Goal: Information Seeking & Learning: Learn about a topic

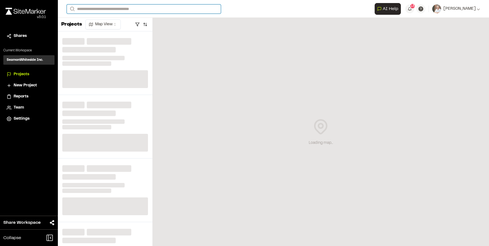
click at [93, 8] on input "Search" at bounding box center [144, 8] width 154 height 9
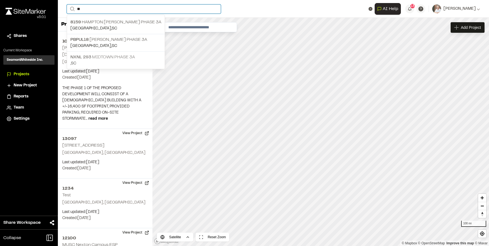
type input "**"
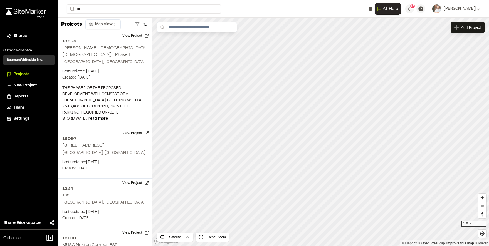
click at [95, 55] on p "NXNL [STREET_ADDRESS]" at bounding box center [115, 57] width 91 height 7
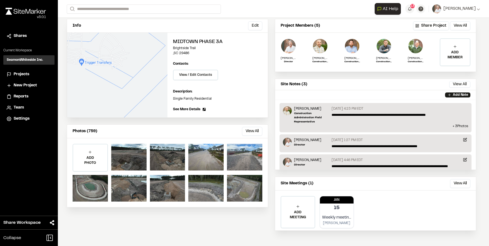
scroll to position [32, 0]
click at [252, 130] on button "View All" at bounding box center [252, 131] width 20 height 9
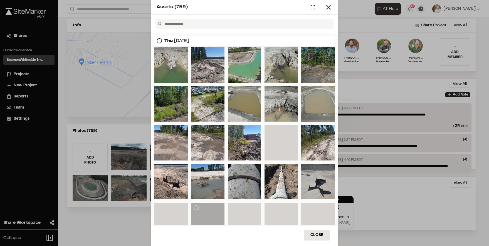
scroll to position [1830, 0]
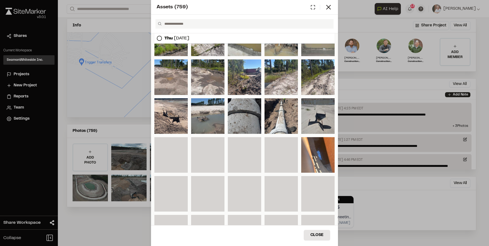
click at [367, 4] on div "Assets ( 759 ) [DATE] [DATE] [DATE] [DATE] [DATE] [DATE] [DATE] [DATE] [DATE] C…" at bounding box center [244, 123] width 489 height 246
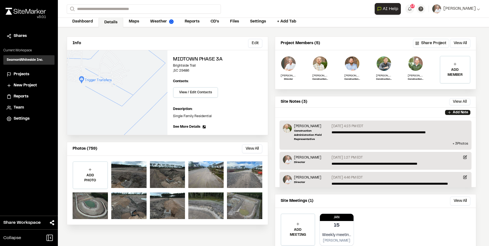
scroll to position [0, 0]
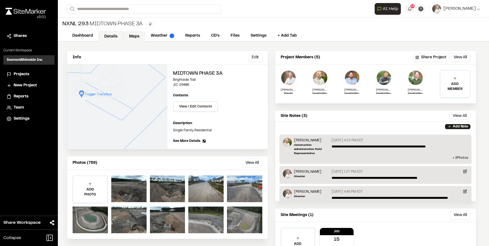
click at [137, 37] on link "Maps" at bounding box center [134, 36] width 22 height 11
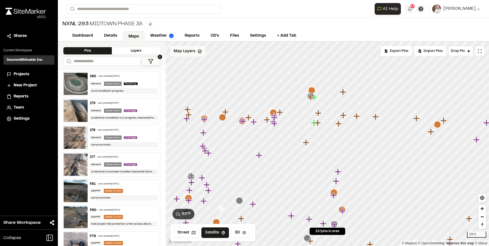
click at [199, 50] on icon at bounding box center [200, 51] width 4 height 4
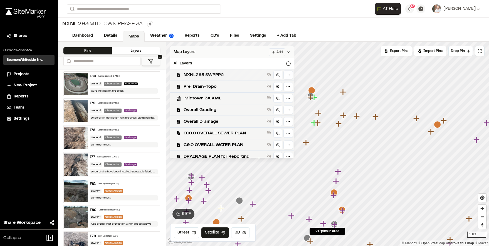
click at [200, 75] on span "NXNL293 SWPPP2" at bounding box center [224, 75] width 81 height 7
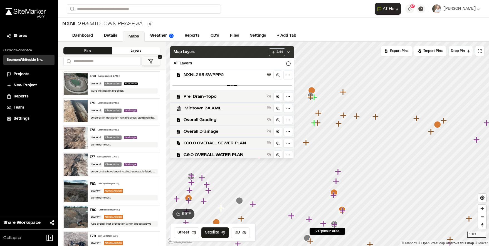
click at [242, 53] on div "Map Layers Add" at bounding box center [232, 52] width 124 height 12
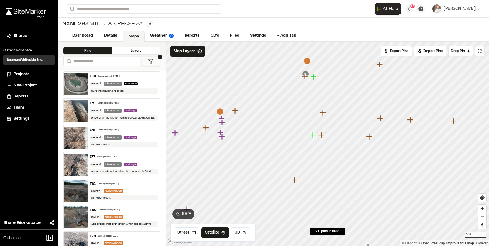
click at [323, 114] on icon "Map marker" at bounding box center [323, 113] width 6 height 6
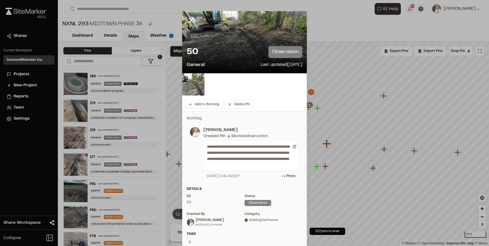
click at [213, 51] on div "50 observation" at bounding box center [245, 52] width 116 height 12
click at [188, 84] on img at bounding box center [193, 84] width 22 height 22
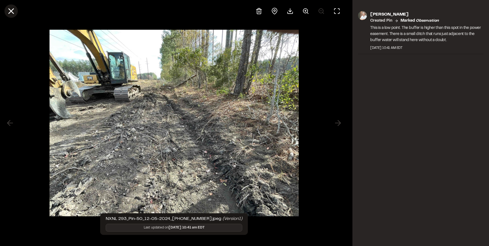
click at [16, 12] on button at bounding box center [10, 10] width 13 height 13
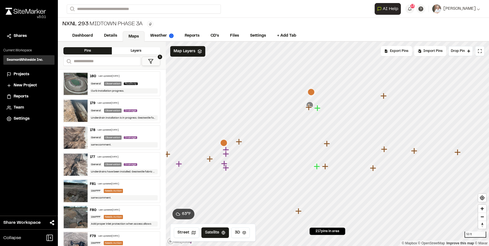
click at [310, 107] on icon "Map marker" at bounding box center [308, 107] width 6 height 6
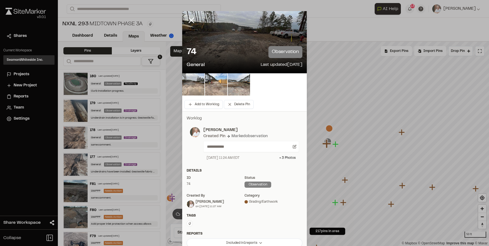
click at [221, 51] on div "74 observation" at bounding box center [245, 52] width 116 height 12
click at [193, 86] on img at bounding box center [193, 84] width 22 height 22
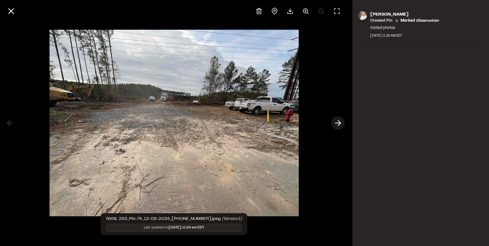
click at [333, 122] on button at bounding box center [337, 123] width 13 height 13
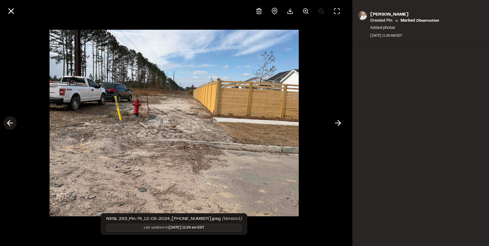
click at [14, 122] on icon at bounding box center [10, 123] width 9 height 9
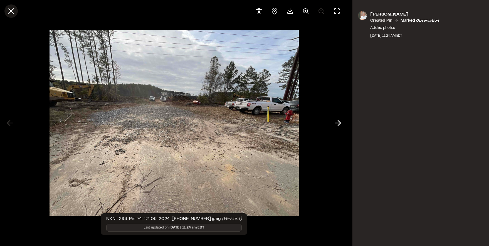
click at [9, 9] on line at bounding box center [11, 11] width 5 height 5
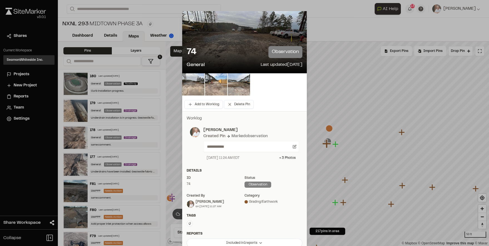
click at [193, 18] on icon at bounding box center [191, 20] width 9 height 9
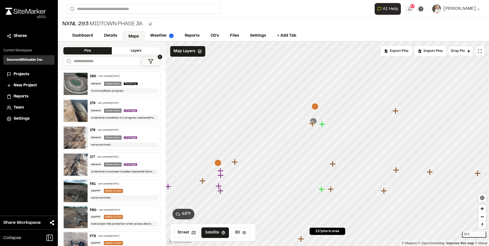
click at [237, 164] on icon "Map marker" at bounding box center [234, 162] width 7 height 7
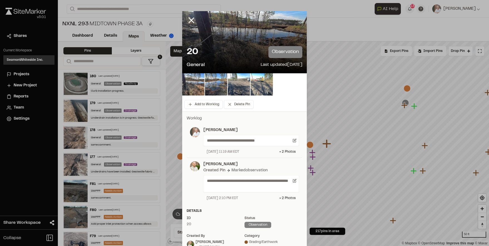
click at [256, 83] on img at bounding box center [262, 84] width 22 height 22
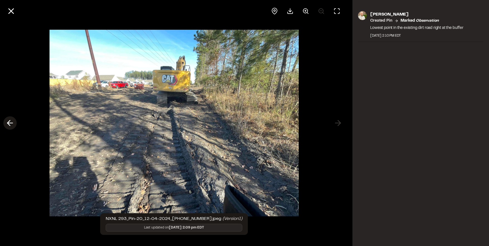
click at [14, 119] on icon at bounding box center [10, 123] width 9 height 9
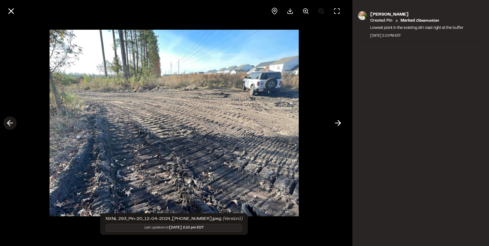
click at [14, 119] on icon at bounding box center [10, 123] width 9 height 9
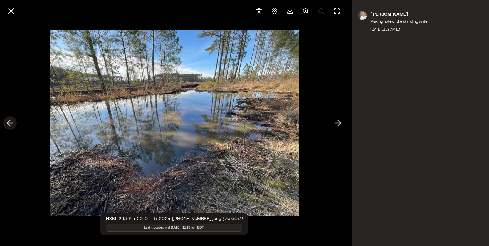
click at [14, 121] on icon at bounding box center [10, 123] width 9 height 9
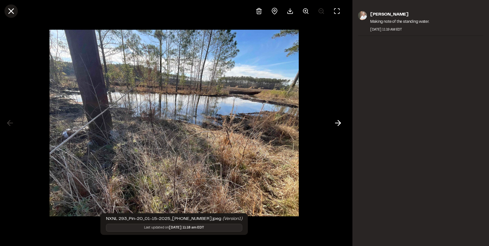
click at [12, 10] on line at bounding box center [11, 11] width 5 height 5
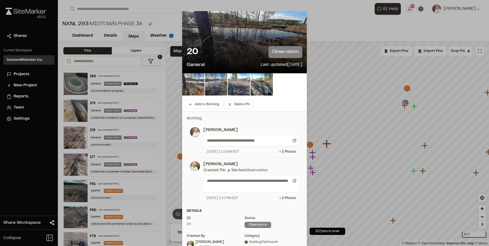
click at [191, 19] on line at bounding box center [191, 20] width 5 height 5
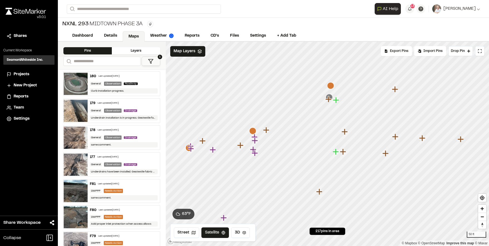
click at [424, 138] on icon "Map marker" at bounding box center [422, 138] width 6 height 6
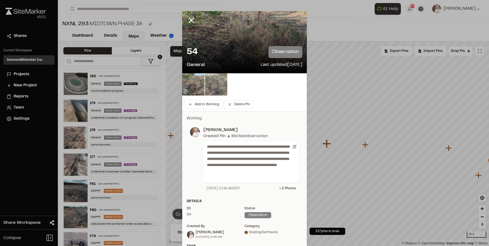
click at [211, 84] on img at bounding box center [216, 84] width 22 height 22
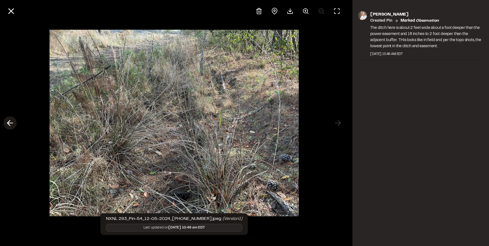
click at [6, 123] on icon at bounding box center [10, 123] width 9 height 9
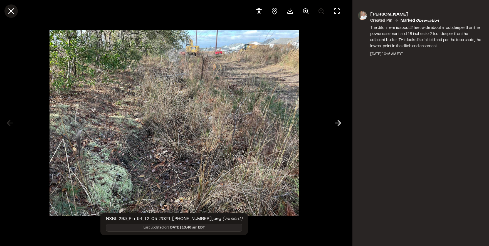
click at [13, 11] on icon at bounding box center [10, 10] width 9 height 9
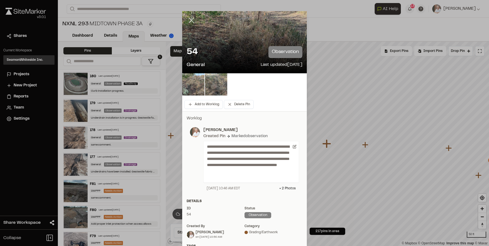
click at [189, 22] on line at bounding box center [191, 20] width 5 height 5
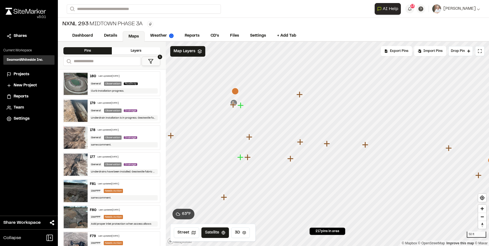
click at [250, 138] on icon "Map marker" at bounding box center [249, 137] width 6 height 6
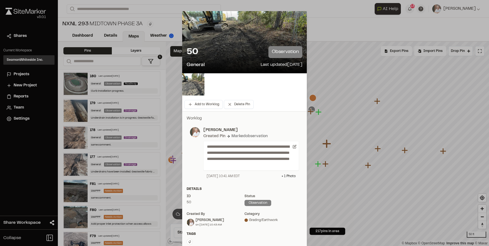
click at [189, 18] on line at bounding box center [191, 20] width 5 height 5
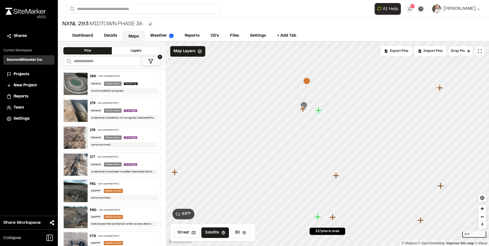
click at [306, 103] on icon "Map marker" at bounding box center [303, 105] width 7 height 7
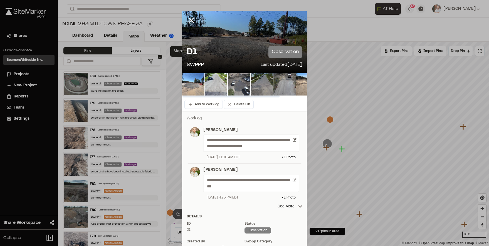
click at [233, 85] on img at bounding box center [239, 84] width 22 height 22
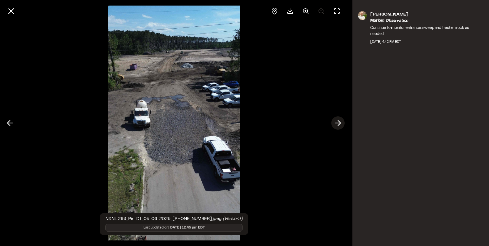
click at [337, 122] on icon at bounding box center [338, 123] width 9 height 9
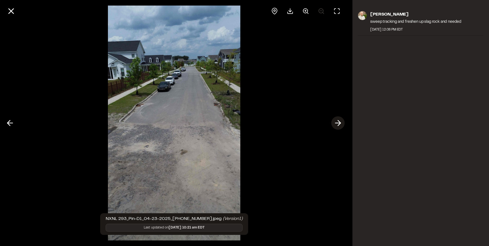
click at [337, 122] on icon at bounding box center [338, 123] width 9 height 9
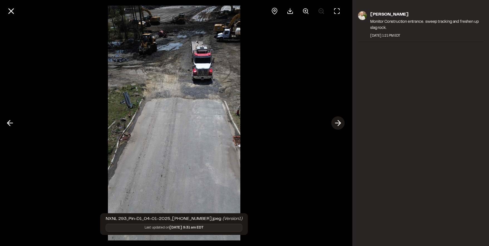
click at [337, 122] on icon at bounding box center [338, 123] width 9 height 9
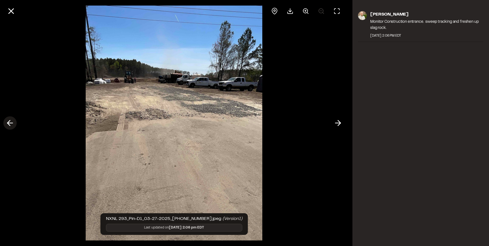
click at [10, 120] on icon at bounding box center [10, 123] width 9 height 9
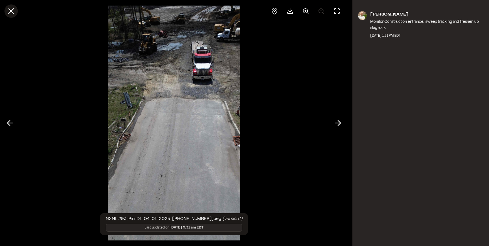
drag, startPoint x: 13, startPoint y: 10, endPoint x: 16, endPoint y: 13, distance: 4.3
click at [13, 11] on icon at bounding box center [10, 10] width 9 height 9
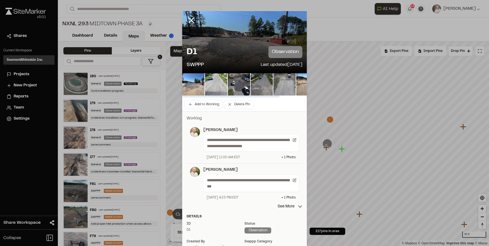
click at [285, 80] on img at bounding box center [284, 84] width 22 height 22
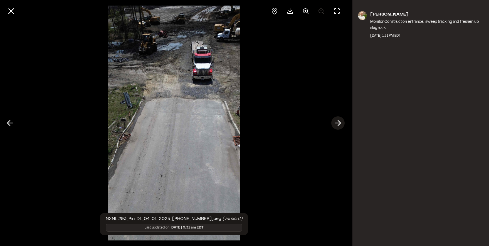
click at [339, 121] on polyline at bounding box center [339, 123] width 3 height 5
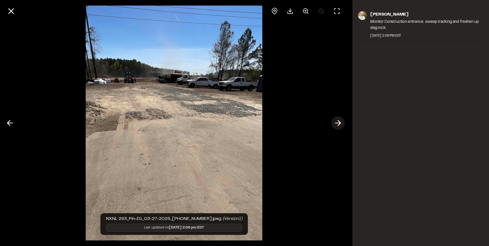
click at [339, 121] on polyline at bounding box center [339, 123] width 3 height 5
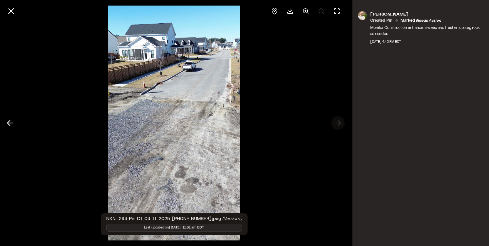
click at [339, 121] on div at bounding box center [174, 123] width 348 height 246
click at [14, 6] on button at bounding box center [10, 10] width 13 height 13
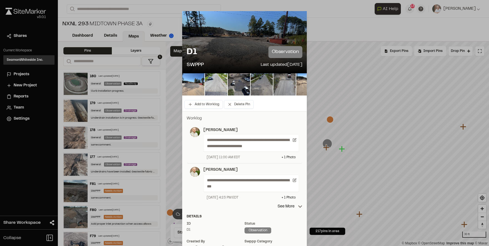
click at [188, 19] on icon at bounding box center [191, 20] width 9 height 9
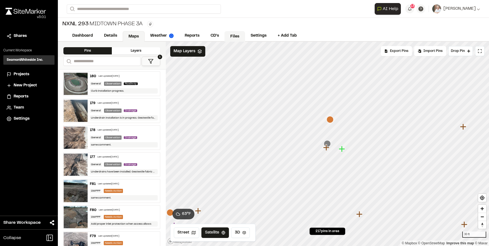
click at [231, 37] on link "Files" at bounding box center [235, 36] width 21 height 11
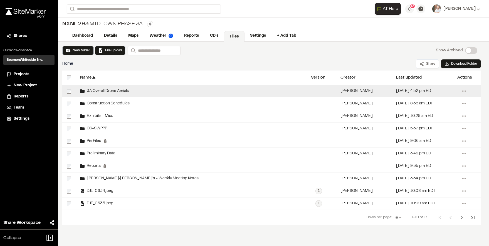
click at [101, 90] on span "3A Overall Drone Aerials" at bounding box center [107, 92] width 44 height 4
click at [132, 90] on div "3A Overall Drone Aerials" at bounding box center [191, 91] width 231 height 12
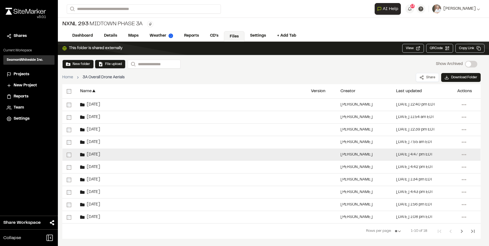
click at [97, 154] on span "[DATE]" at bounding box center [93, 155] width 16 height 4
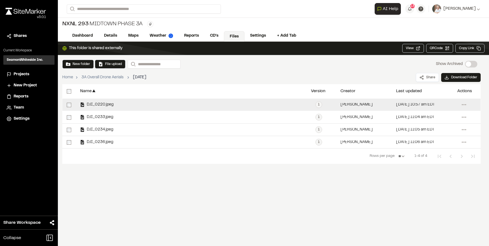
click at [97, 102] on div "DJI_0220.jpeg" at bounding box center [191, 105] width 231 height 12
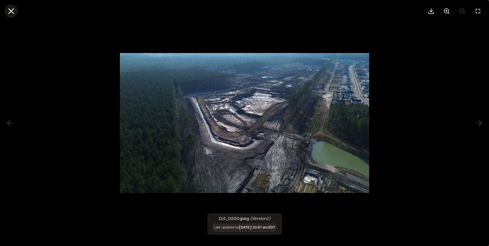
click at [11, 8] on icon at bounding box center [10, 10] width 9 height 9
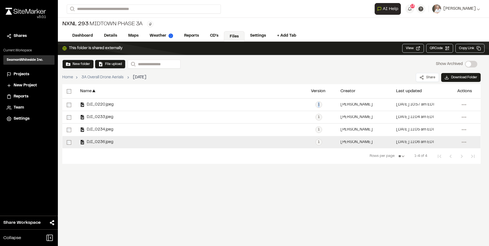
click at [88, 141] on span "DJI_0236.jpeg" at bounding box center [99, 143] width 29 height 4
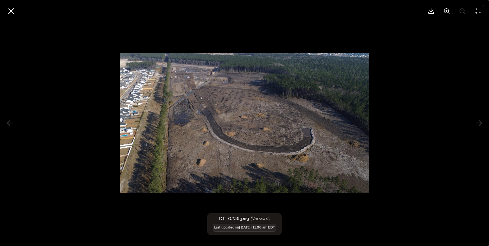
click at [179, 112] on img at bounding box center [244, 123] width 249 height 151
click at [446, 11] on line at bounding box center [447, 11] width 2 height 0
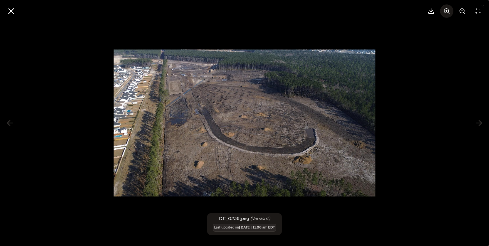
click at [446, 11] on line at bounding box center [447, 11] width 2 height 0
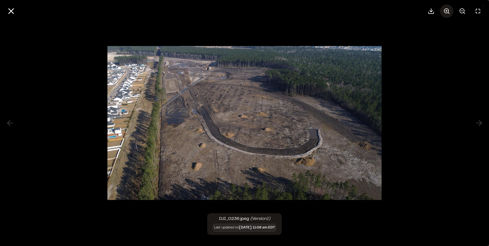
click at [446, 11] on line at bounding box center [447, 11] width 2 height 0
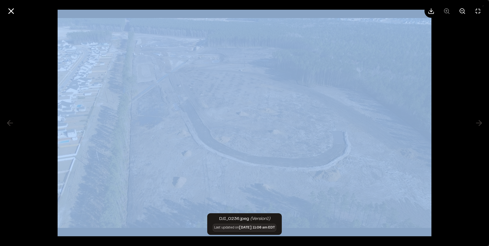
click at [445, 11] on div at bounding box center [455, 10] width 60 height 13
click at [9, 12] on icon at bounding box center [10, 10] width 9 height 9
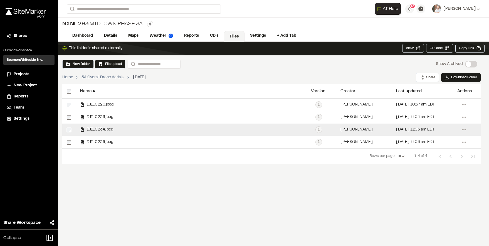
click at [92, 129] on span "DJI_0234.jpeg" at bounding box center [99, 130] width 29 height 4
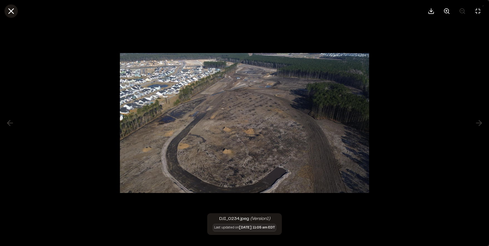
click at [13, 9] on icon at bounding box center [10, 10] width 9 height 9
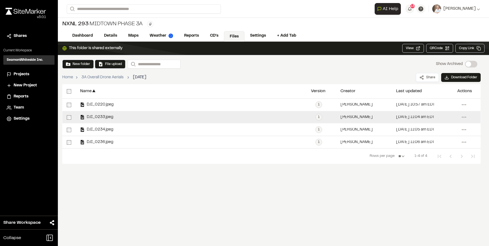
click at [87, 114] on div "DJI_0233.jpeg" at bounding box center [191, 117] width 231 height 12
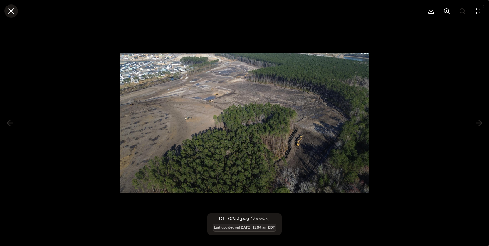
click at [9, 9] on line at bounding box center [11, 11] width 5 height 5
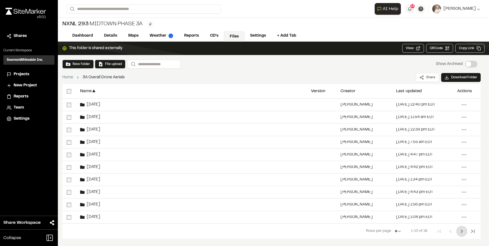
click at [463, 232] on icon "Next Page" at bounding box center [462, 231] width 2 height 3
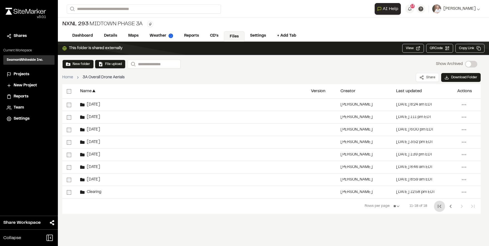
click at [440, 206] on icon "First Page" at bounding box center [439, 206] width 3 height 3
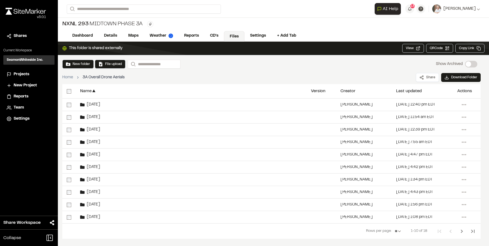
click at [433, 206] on div "[DATE] 1:56 pm EDT" at bounding box center [414, 205] width 36 height 4
click at [461, 230] on icon "Next Page" at bounding box center [461, 231] width 7 height 7
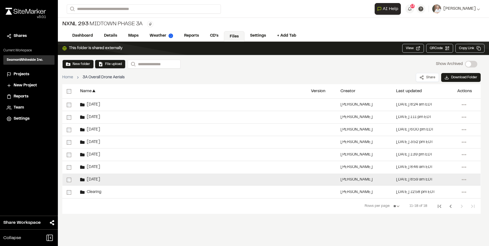
click at [98, 179] on div "[DATE]" at bounding box center [191, 180] width 231 height 12
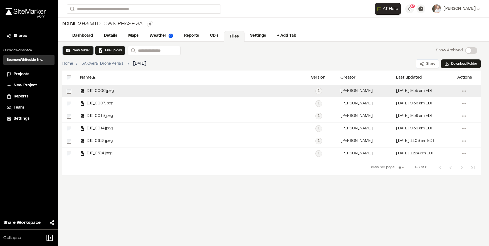
click at [84, 88] on div "DJI_0006.jpeg" at bounding box center [191, 91] width 231 height 12
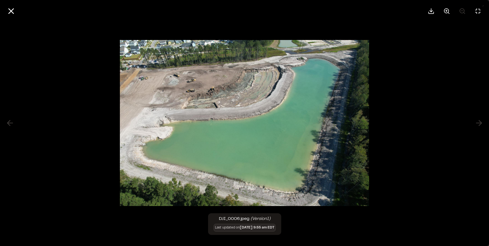
drag, startPoint x: 483, startPoint y: 122, endPoint x: 86, endPoint y: 75, distance: 399.5
click at [482, 122] on div at bounding box center [244, 123] width 489 height 246
drag, startPoint x: 7, startPoint y: 122, endPoint x: 10, endPoint y: 117, distance: 6.0
click at [7, 122] on div at bounding box center [244, 123] width 489 height 246
drag, startPoint x: 11, startPoint y: 11, endPoint x: 31, endPoint y: 35, distance: 31.8
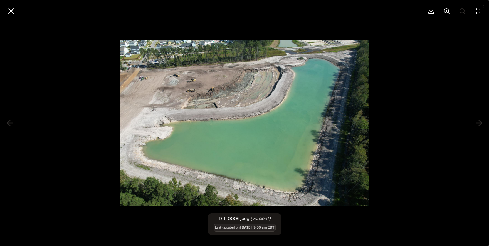
click at [11, 11] on line at bounding box center [11, 11] width 5 height 5
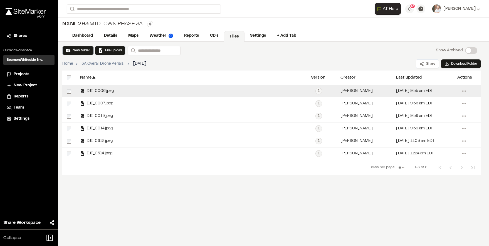
click at [101, 92] on span "DJI_0006.jpeg" at bounding box center [99, 92] width 29 height 4
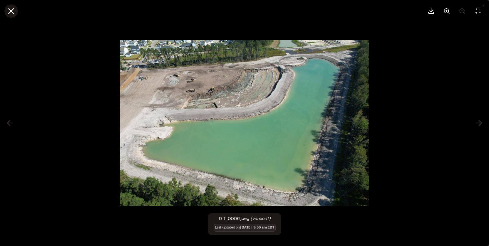
click at [10, 11] on line at bounding box center [11, 11] width 5 height 5
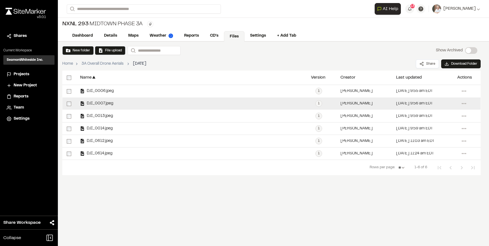
click at [98, 100] on div "DJI_0007.jpeg" at bounding box center [191, 104] width 231 height 12
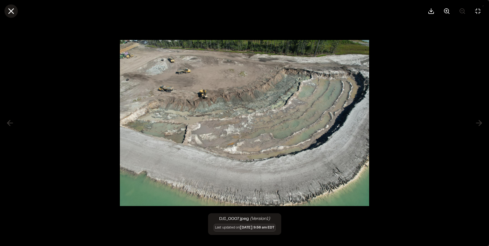
click at [14, 12] on icon at bounding box center [10, 10] width 9 height 9
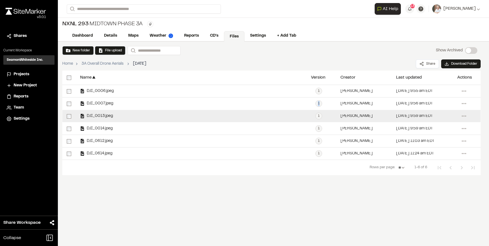
click at [98, 117] on span "DJI_0013.jpeg" at bounding box center [99, 117] width 28 height 4
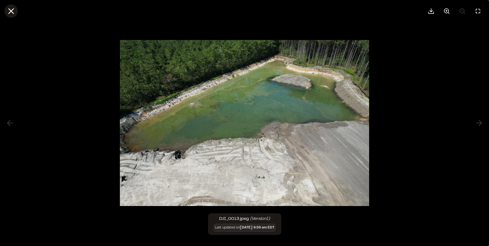
click at [10, 14] on icon at bounding box center [10, 10] width 9 height 9
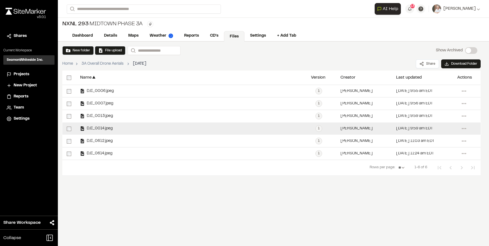
click at [93, 132] on div "DJI_0014.jpeg" at bounding box center [191, 129] width 231 height 12
click at [93, 131] on div "DJI_0014.jpeg" at bounding box center [191, 129] width 231 height 12
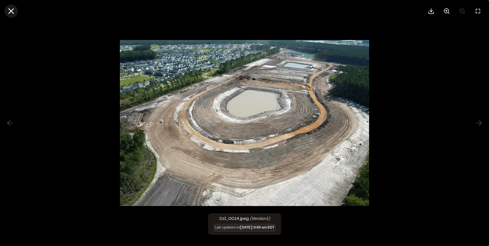
click at [16, 11] on button at bounding box center [10, 10] width 13 height 13
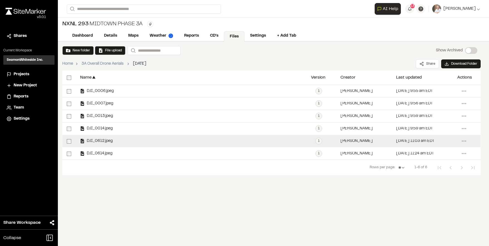
click at [92, 144] on div "DJI_0612.jpeg" at bounding box center [191, 141] width 231 height 12
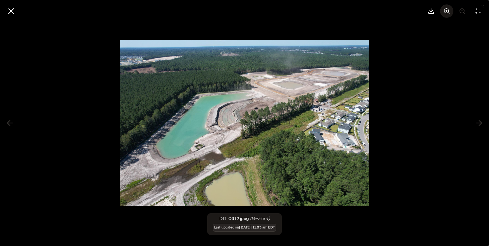
click at [449, 11] on circle at bounding box center [446, 11] width 4 height 4
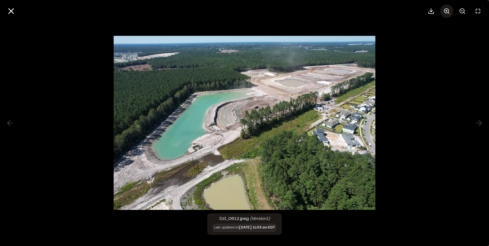
click at [449, 11] on circle at bounding box center [446, 11] width 4 height 4
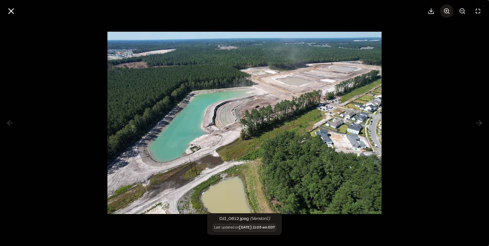
click at [449, 11] on circle at bounding box center [446, 11] width 4 height 4
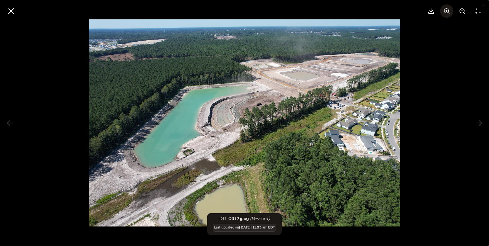
click at [449, 11] on circle at bounding box center [446, 11] width 4 height 4
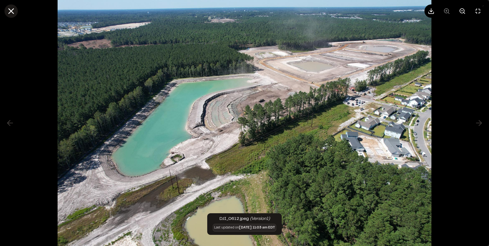
click at [13, 11] on icon at bounding box center [10, 10] width 9 height 9
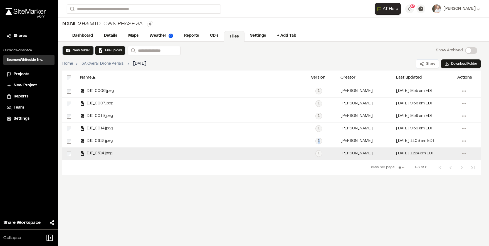
click at [98, 155] on span "DJI_0614.jpeg" at bounding box center [99, 154] width 28 height 4
click at [97, 155] on span "DJI_0614.jpeg" at bounding box center [99, 154] width 28 height 4
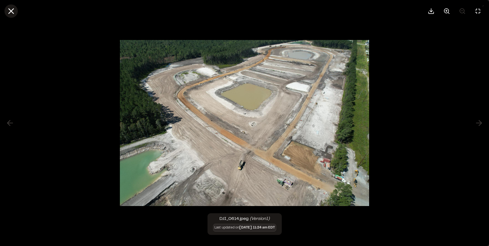
click at [13, 10] on icon at bounding box center [10, 10] width 9 height 9
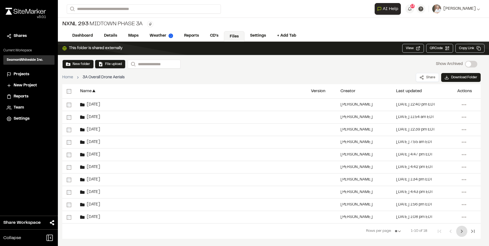
click at [463, 234] on icon "Next Page" at bounding box center [461, 231] width 7 height 7
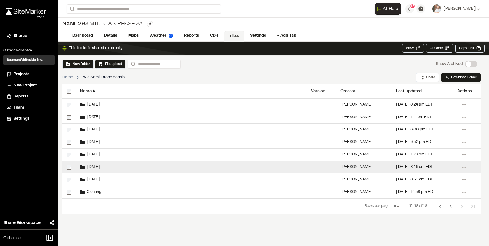
click at [101, 164] on div "[DATE]" at bounding box center [191, 167] width 231 height 12
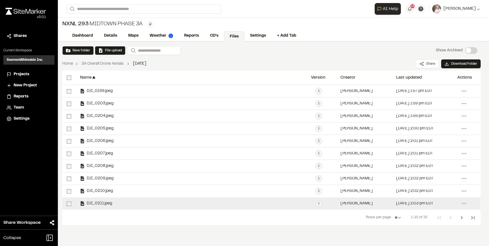
click at [115, 202] on div "DJI_0211.jpeg" at bounding box center [191, 204] width 231 height 12
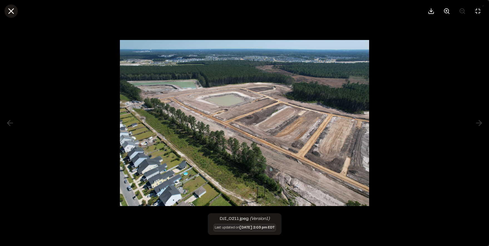
click at [11, 12] on line at bounding box center [11, 11] width 5 height 5
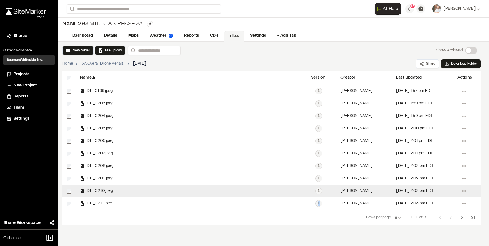
click at [97, 192] on span "DJI_0210.jpeg" at bounding box center [99, 192] width 28 height 4
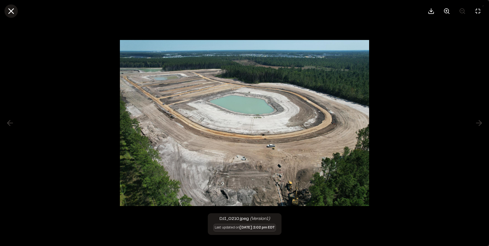
click at [11, 12] on icon at bounding box center [10, 10] width 9 height 9
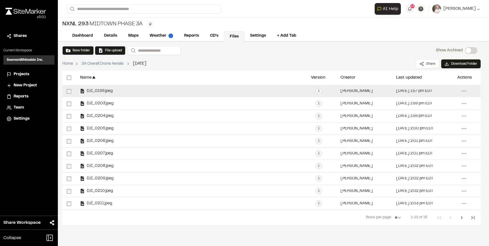
click at [89, 89] on div "DJI_0199.jpeg" at bounding box center [191, 91] width 231 height 12
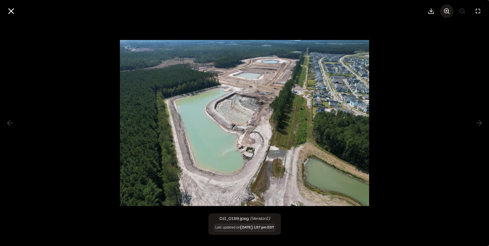
click at [448, 11] on icon at bounding box center [446, 11] width 7 height 7
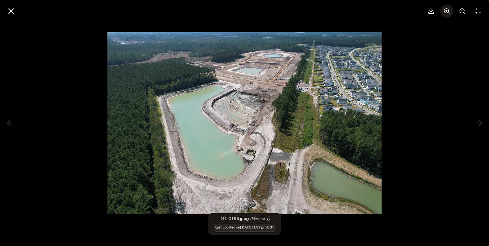
click at [448, 11] on icon at bounding box center [446, 11] width 7 height 7
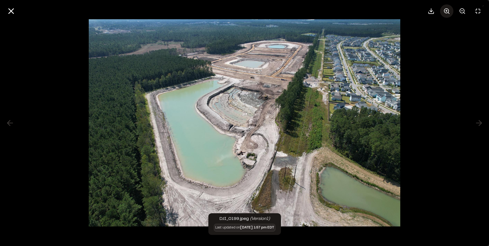
click at [448, 11] on icon at bounding box center [446, 11] width 7 height 7
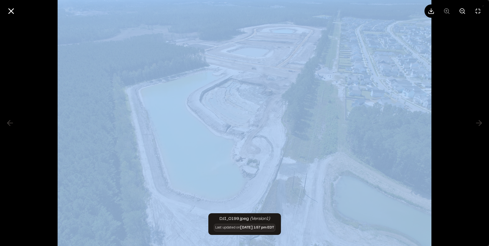
click at [448, 11] on div at bounding box center [455, 10] width 60 height 13
click at [197, 121] on img at bounding box center [245, 123] width 374 height 266
click at [461, 127] on div at bounding box center [244, 123] width 489 height 246
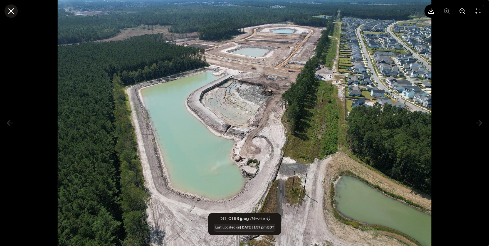
click at [9, 12] on icon at bounding box center [10, 10] width 9 height 9
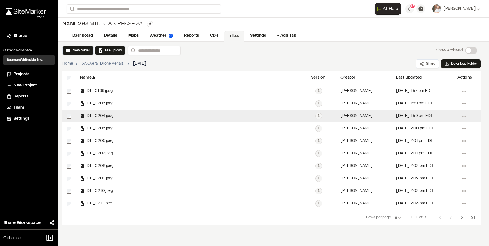
click at [107, 114] on div "DJI_0204.jpeg" at bounding box center [96, 116] width 33 height 4
click at [98, 112] on div "DJI_0204.jpeg" at bounding box center [191, 116] width 231 height 12
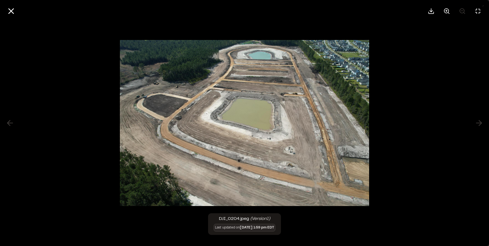
drag, startPoint x: 11, startPoint y: 8, endPoint x: 56, endPoint y: 52, distance: 63.0
click at [11, 8] on icon at bounding box center [10, 10] width 9 height 9
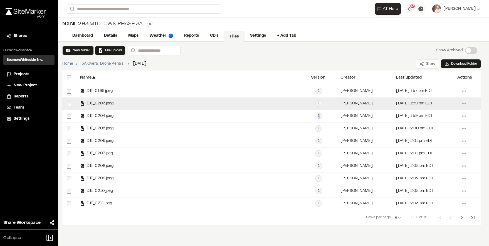
click at [109, 105] on span "DJI_0203.jpeg" at bounding box center [99, 104] width 29 height 4
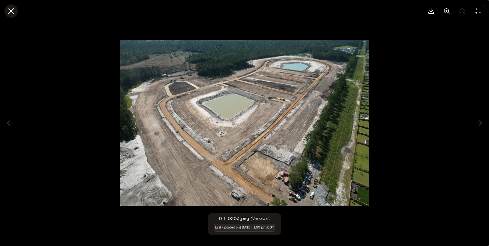
click at [9, 9] on line at bounding box center [11, 11] width 5 height 5
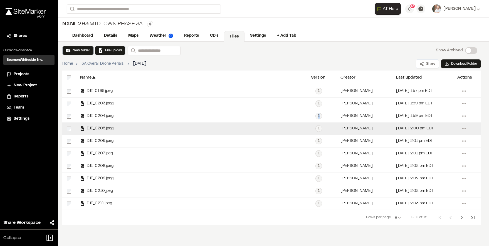
click at [99, 128] on span "DJI_0205.jpeg" at bounding box center [99, 129] width 29 height 4
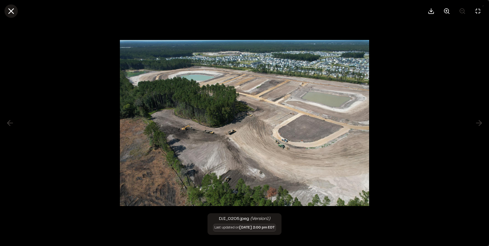
click at [12, 13] on icon at bounding box center [10, 10] width 9 height 9
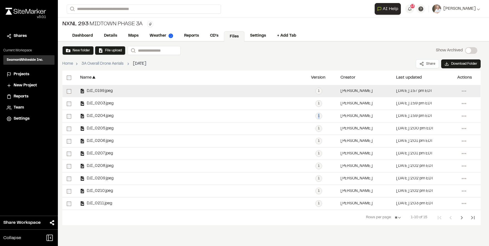
click at [98, 92] on span "DJI_0199.jpeg" at bounding box center [99, 92] width 28 height 4
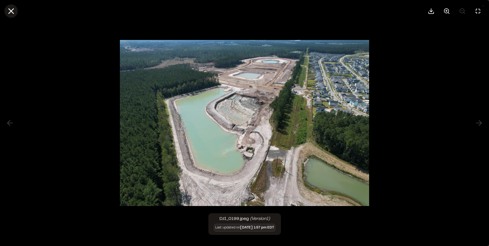
click at [11, 10] on icon at bounding box center [10, 10] width 9 height 9
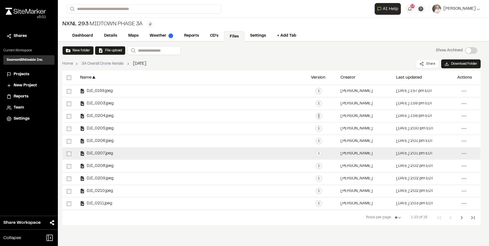
click at [103, 154] on span "DJI_0207.jpeg" at bounding box center [99, 154] width 28 height 4
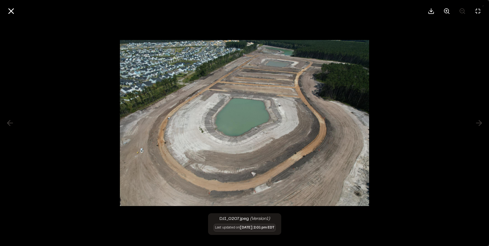
click at [18, 15] on div at bounding box center [244, 11] width 489 height 22
drag, startPoint x: 11, startPoint y: 9, endPoint x: 28, endPoint y: 39, distance: 34.0
click at [11, 10] on icon at bounding box center [10, 10] width 9 height 9
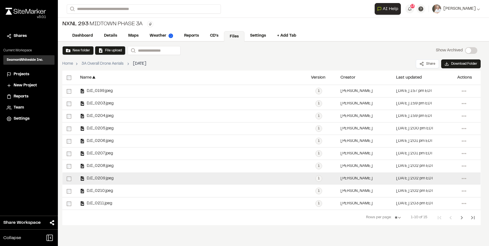
click at [110, 180] on span "DJI_0209.jpeg" at bounding box center [99, 179] width 29 height 4
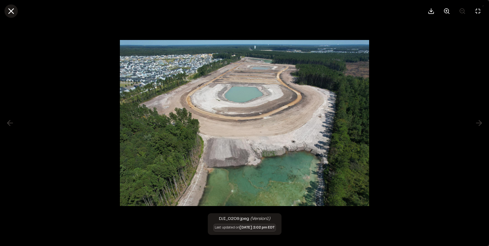
click at [10, 12] on icon at bounding box center [10, 10] width 9 height 9
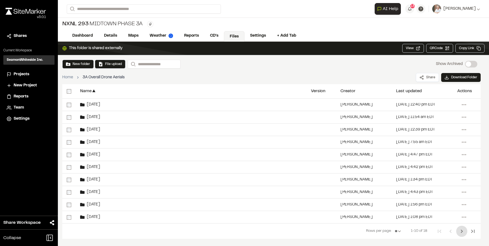
click at [464, 232] on icon "Next Page" at bounding box center [461, 231] width 7 height 7
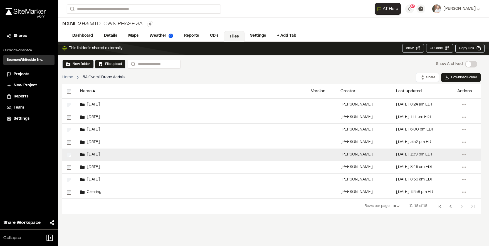
click at [99, 157] on div "[DATE]" at bounding box center [191, 155] width 231 height 12
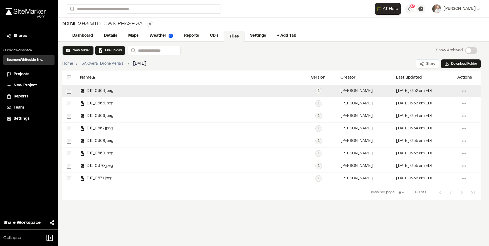
click at [92, 93] on span "DJI_0364.jpeg" at bounding box center [99, 92] width 29 height 4
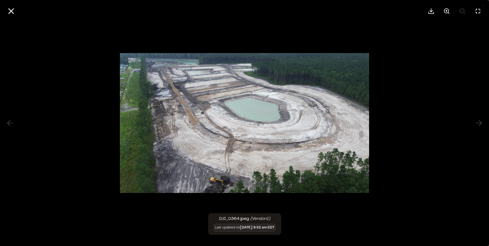
drag, startPoint x: 11, startPoint y: 9, endPoint x: 34, endPoint y: 55, distance: 51.5
click at [11, 11] on icon at bounding box center [10, 10] width 9 height 9
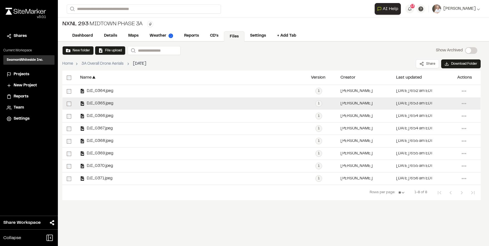
click at [103, 102] on span "DJI_0365.jpeg" at bounding box center [99, 104] width 29 height 4
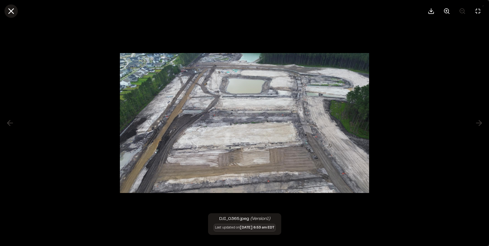
click at [12, 13] on icon at bounding box center [10, 10] width 9 height 9
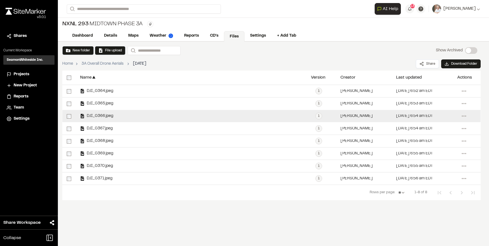
click at [101, 118] on div "DJI_0366.jpeg" at bounding box center [96, 116] width 33 height 4
click at [99, 114] on div "DJI_0366.jpeg" at bounding box center [191, 116] width 231 height 12
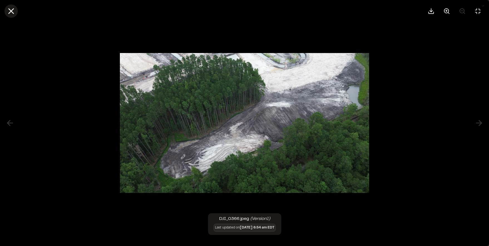
click at [9, 11] on icon at bounding box center [10, 10] width 9 height 9
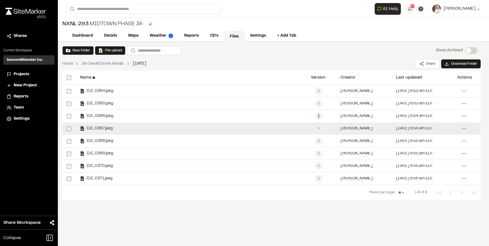
click at [93, 129] on span "DJI_0367.jpeg" at bounding box center [99, 129] width 28 height 4
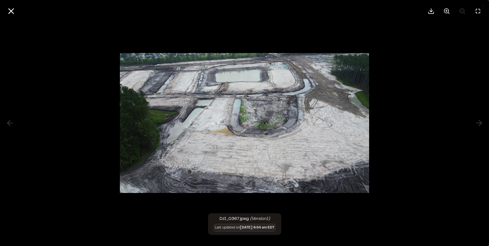
drag, startPoint x: 9, startPoint y: 11, endPoint x: 80, endPoint y: 119, distance: 129.1
click at [10, 13] on icon at bounding box center [10, 10] width 9 height 9
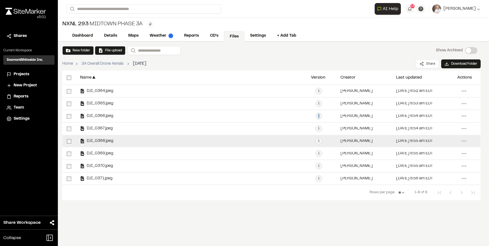
click at [96, 140] on span "DJI_0368.jpeg" at bounding box center [99, 142] width 29 height 4
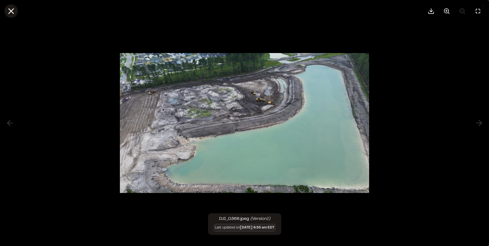
click at [13, 9] on line at bounding box center [11, 11] width 5 height 5
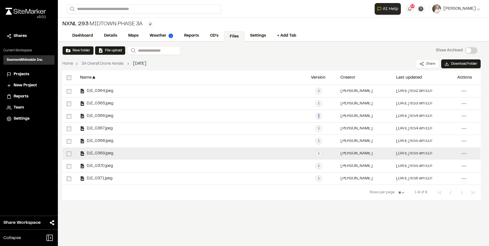
click at [89, 156] on div "DJI_0369.jpeg" at bounding box center [96, 154] width 33 height 4
drag, startPoint x: 89, startPoint y: 156, endPoint x: 88, endPoint y: 152, distance: 3.8
click at [88, 152] on span "DJI_0369.jpeg" at bounding box center [99, 154] width 29 height 4
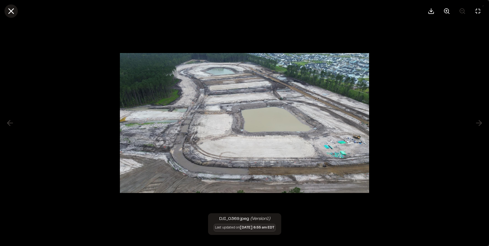
click at [11, 7] on icon at bounding box center [10, 10] width 9 height 9
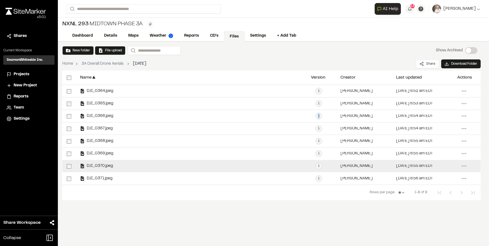
click at [95, 164] on div "DJI_0370.jpeg" at bounding box center [96, 166] width 33 height 4
drag, startPoint x: 95, startPoint y: 164, endPoint x: 98, endPoint y: 165, distance: 3.9
click at [98, 165] on span "DJI_0370.jpeg" at bounding box center [99, 167] width 28 height 4
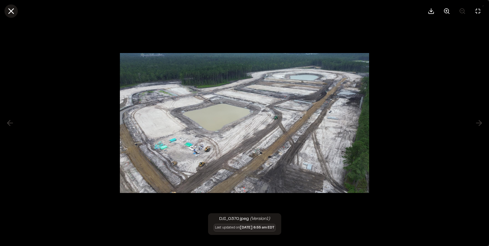
click at [13, 11] on icon at bounding box center [10, 10] width 9 height 9
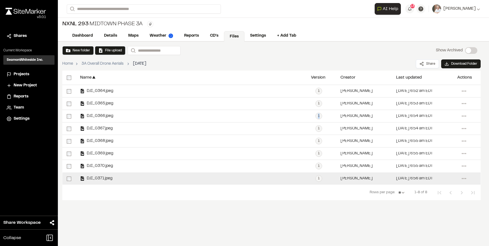
click at [111, 177] on span "DJI_0371.jpeg" at bounding box center [99, 179] width 28 height 4
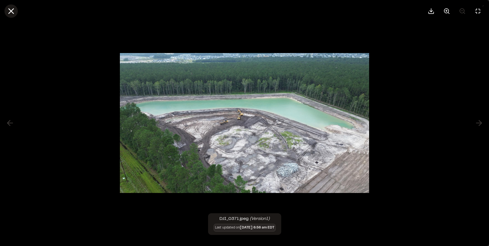
click at [15, 9] on icon at bounding box center [10, 10] width 9 height 9
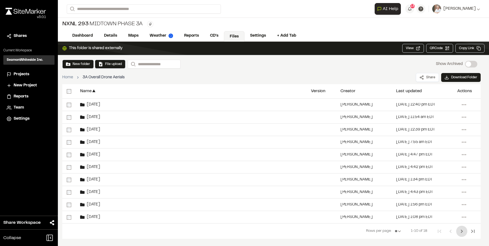
click at [461, 232] on icon "Next Page" at bounding box center [461, 231] width 7 height 7
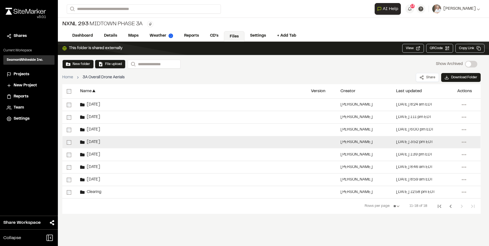
click at [112, 143] on div "[DATE]" at bounding box center [191, 142] width 231 height 12
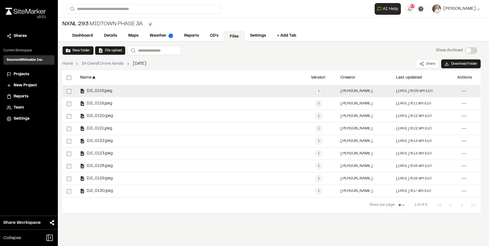
click at [95, 90] on span "DJI_0116.jpeg" at bounding box center [99, 92] width 28 height 4
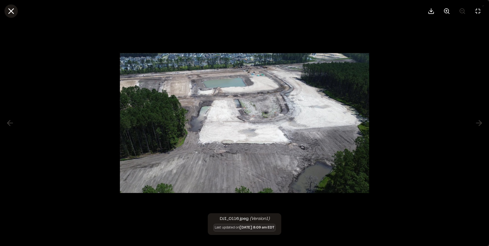
click at [12, 10] on line at bounding box center [11, 11] width 5 height 5
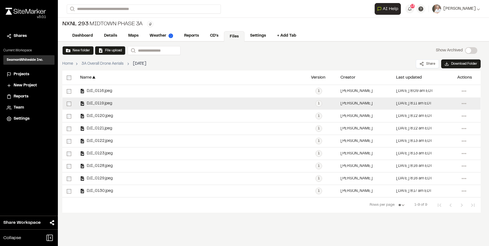
click at [97, 101] on div "DJI_0119.jpeg" at bounding box center [191, 104] width 231 height 12
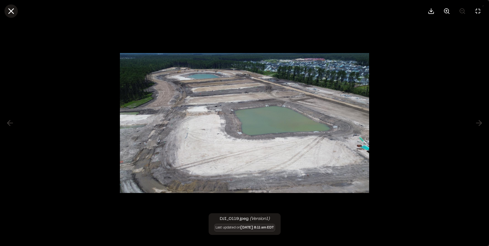
click at [13, 10] on line at bounding box center [11, 11] width 5 height 5
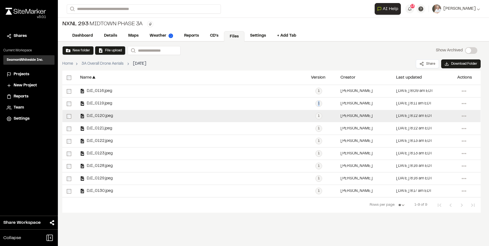
click at [93, 118] on span "DJI_0120.jpeg" at bounding box center [99, 117] width 28 height 4
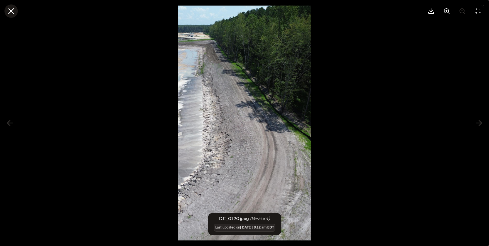
click at [15, 11] on icon at bounding box center [10, 10] width 9 height 9
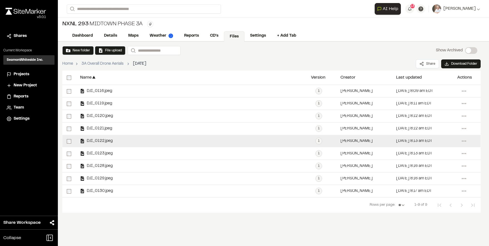
click at [91, 137] on div "DJI_0122.jpeg" at bounding box center [191, 141] width 231 height 12
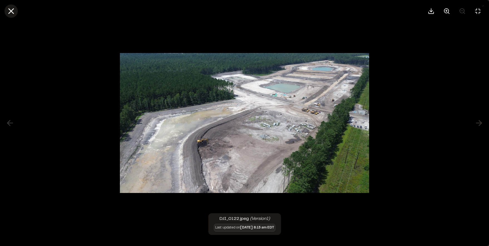
click at [13, 12] on icon at bounding box center [10, 10] width 9 height 9
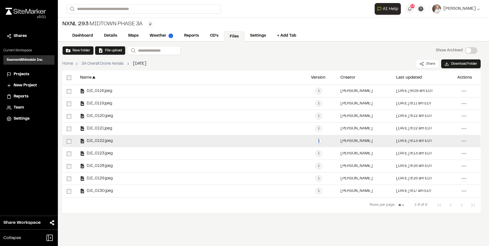
click at [94, 140] on span "DJI_0122.jpeg" at bounding box center [99, 142] width 28 height 4
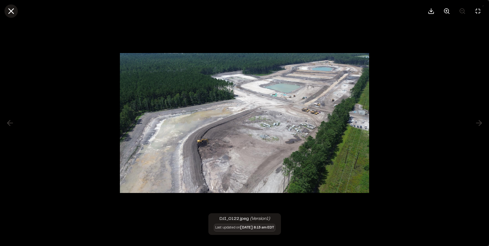
click at [6, 10] on button at bounding box center [10, 10] width 13 height 13
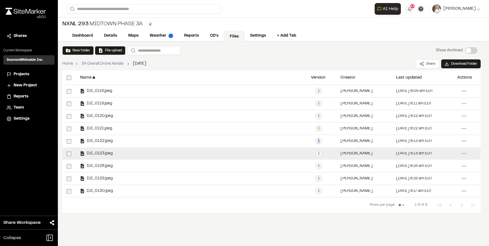
click at [88, 153] on span "DJI_0123.jpeg" at bounding box center [99, 154] width 28 height 4
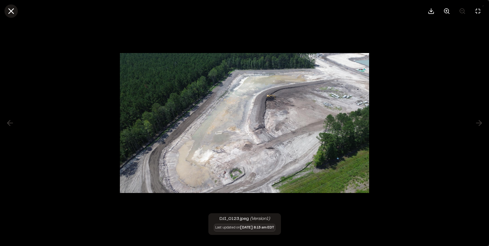
click at [10, 11] on icon at bounding box center [10, 10] width 9 height 9
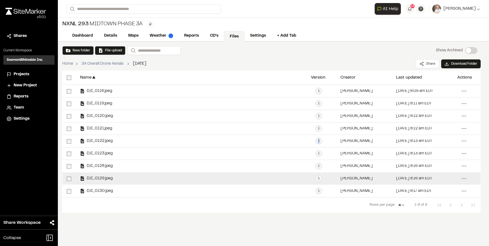
click at [103, 179] on span "DJI_0129.jpeg" at bounding box center [99, 179] width 28 height 4
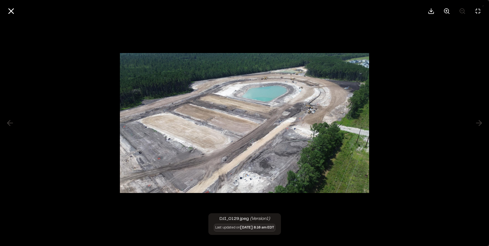
drag, startPoint x: 12, startPoint y: 12, endPoint x: 19, endPoint y: 27, distance: 16.1
click at [12, 12] on line at bounding box center [11, 11] width 5 height 5
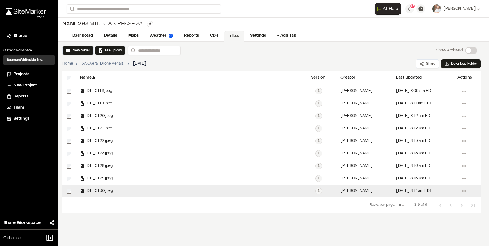
click at [92, 188] on div "DJI_0130.jpeg" at bounding box center [191, 191] width 231 height 12
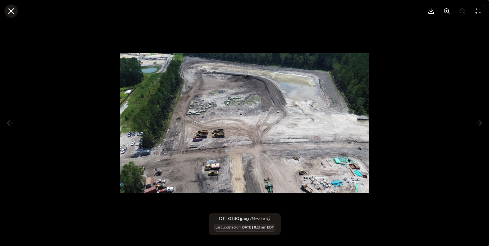
click at [12, 12] on line at bounding box center [11, 11] width 5 height 5
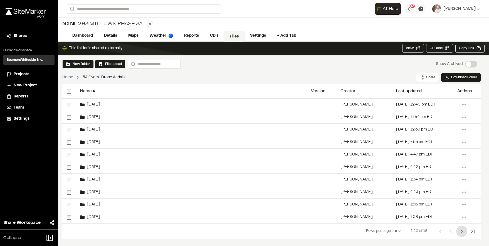
click at [462, 232] on icon "Next Page" at bounding box center [462, 231] width 2 height 3
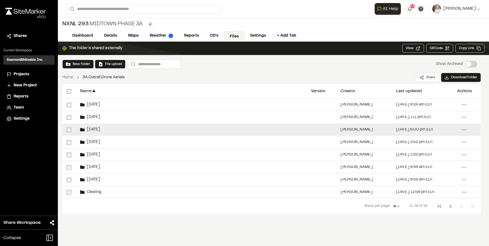
click at [104, 130] on div "[DATE]" at bounding box center [191, 130] width 231 height 12
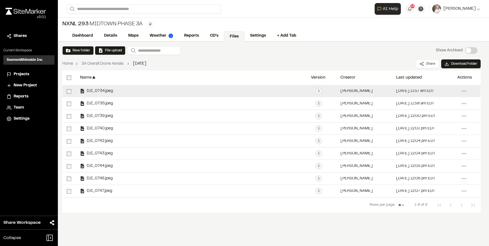
click at [88, 90] on span "DJI_0734.jpeg" at bounding box center [99, 92] width 28 height 4
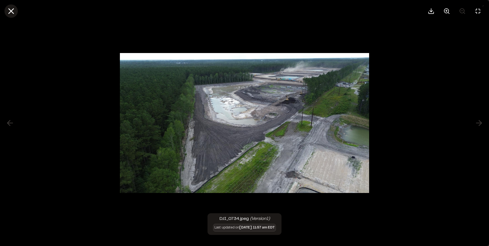
click at [13, 11] on icon at bounding box center [10, 10] width 9 height 9
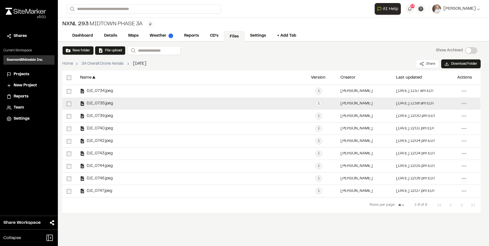
click at [88, 102] on div "DJI_0735.jpeg" at bounding box center [96, 104] width 33 height 4
click at [91, 101] on div "DJI_0735.jpeg" at bounding box center [191, 104] width 231 height 12
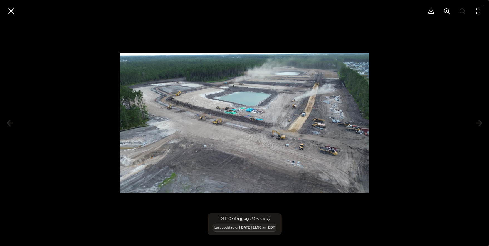
drag, startPoint x: 12, startPoint y: 11, endPoint x: 22, endPoint y: 55, distance: 44.5
click at [12, 11] on icon at bounding box center [10, 10] width 9 height 9
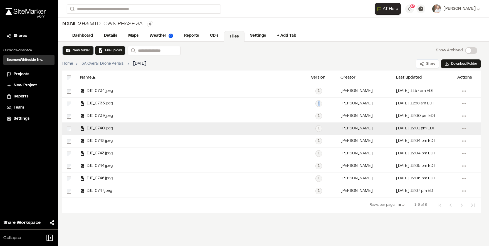
click at [91, 127] on div "DJI_0740.jpeg" at bounding box center [96, 129] width 33 height 4
click at [91, 128] on span "DJI_0740.jpeg" at bounding box center [99, 129] width 28 height 4
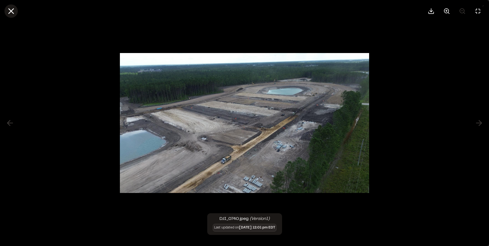
click at [9, 12] on icon at bounding box center [10, 10] width 9 height 9
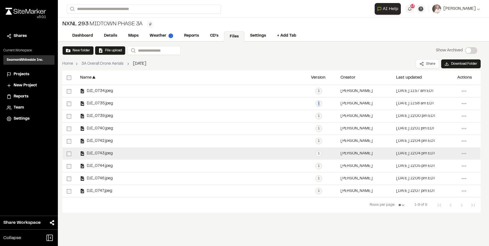
click at [92, 155] on span "DJI_0743.jpeg" at bounding box center [99, 154] width 28 height 4
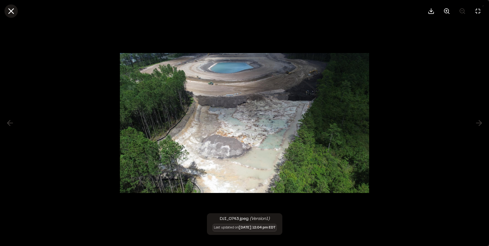
click at [14, 11] on icon at bounding box center [10, 10] width 9 height 9
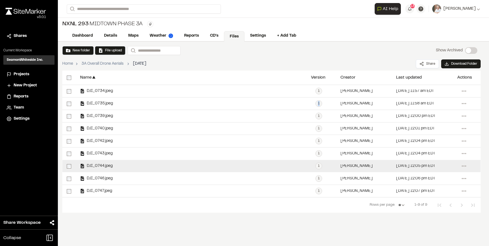
click at [105, 166] on span "DJI_0744.jpeg" at bounding box center [99, 167] width 28 height 4
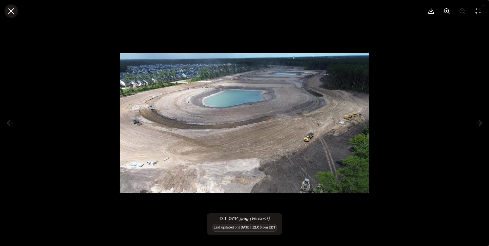
click at [13, 10] on line at bounding box center [11, 11] width 5 height 5
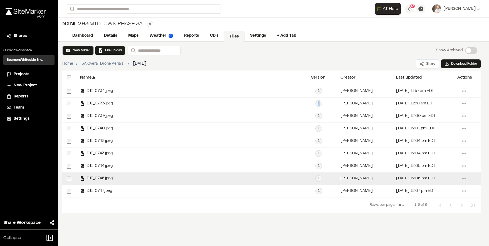
click at [96, 177] on div "DJI_0746.jpeg" at bounding box center [96, 179] width 33 height 4
click at [104, 180] on span "DJI_0746.jpeg" at bounding box center [99, 179] width 28 height 4
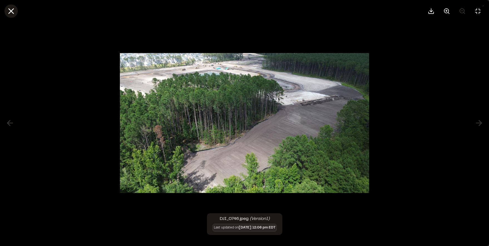
click at [11, 13] on icon at bounding box center [10, 10] width 9 height 9
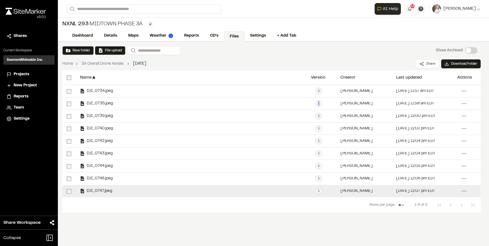
click at [102, 191] on span "DJI_0747.jpeg" at bounding box center [99, 192] width 28 height 4
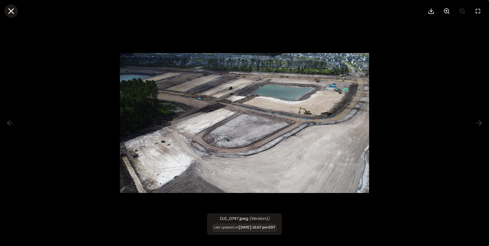
click at [14, 11] on icon at bounding box center [10, 10] width 9 height 9
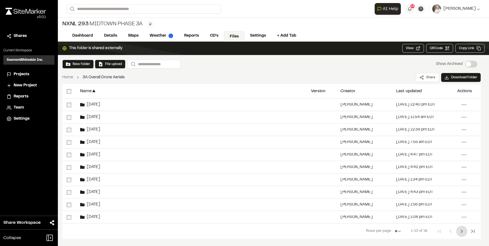
click at [463, 233] on icon "Next Page" at bounding box center [461, 231] width 7 height 7
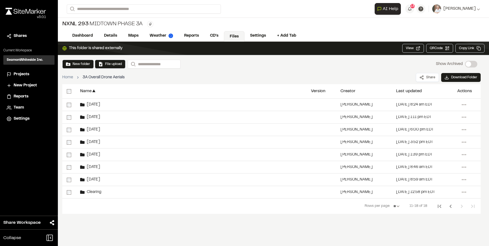
click at [463, 233] on div "This folder is shared externally View QRCode Open QR code Copy Link New folder …" at bounding box center [273, 144] width 431 height 205
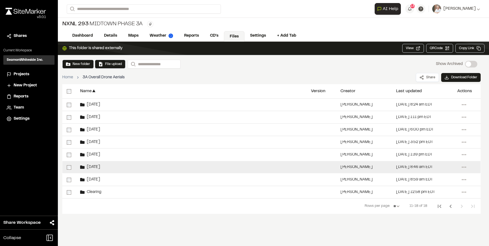
click at [100, 166] on div "[DATE]" at bounding box center [191, 167] width 231 height 12
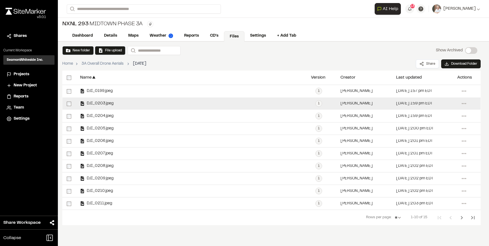
click at [97, 101] on div "DJI_0203.jpeg" at bounding box center [191, 104] width 231 height 12
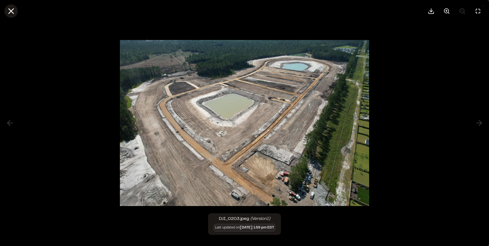
click at [15, 12] on icon at bounding box center [10, 10] width 9 height 9
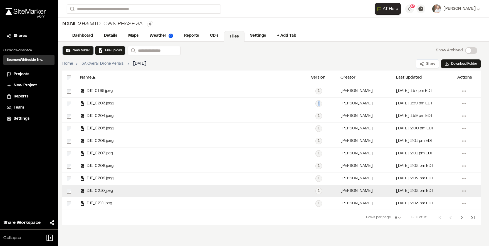
click at [101, 191] on span "DJI_0210.jpeg" at bounding box center [99, 192] width 28 height 4
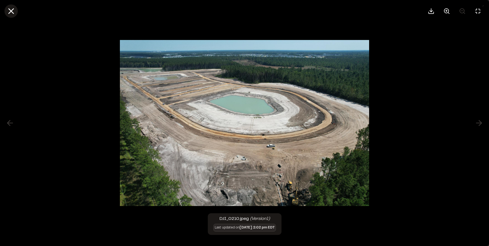
click at [13, 13] on line at bounding box center [11, 11] width 5 height 5
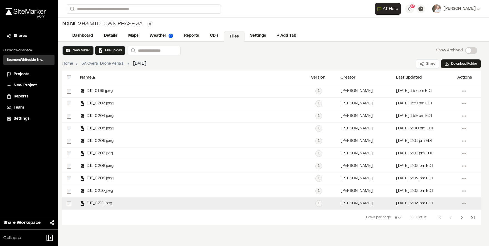
click at [96, 201] on div "DJI_0211.jpeg" at bounding box center [191, 204] width 231 height 12
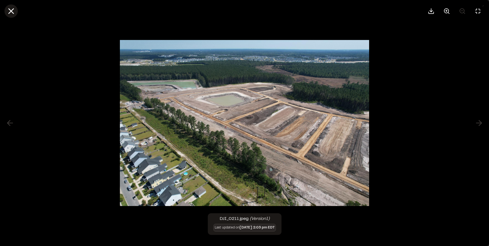
click at [9, 12] on line at bounding box center [11, 11] width 5 height 5
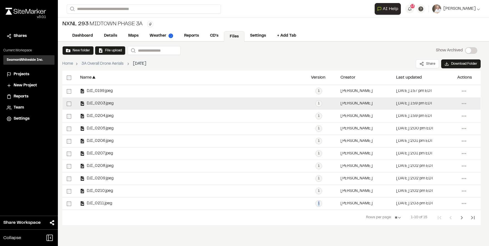
click at [96, 106] on div "DJI_0203.jpeg" at bounding box center [96, 104] width 33 height 4
drag, startPoint x: 96, startPoint y: 106, endPoint x: 95, endPoint y: 99, distance: 6.7
click at [95, 99] on div "DJI_0203.jpeg" at bounding box center [191, 104] width 231 height 12
click at [90, 104] on span "DJI_0203.jpeg" at bounding box center [99, 104] width 29 height 4
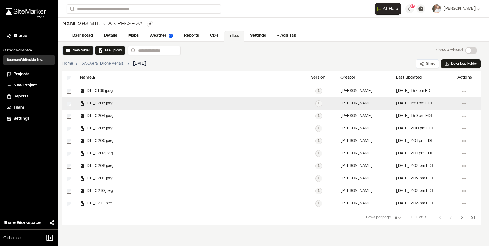
click at [90, 104] on span "DJI_0203.jpeg" at bounding box center [99, 104] width 29 height 4
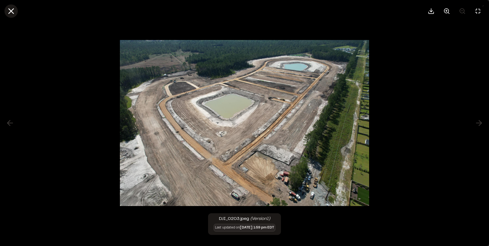
click at [16, 12] on icon at bounding box center [10, 10] width 9 height 9
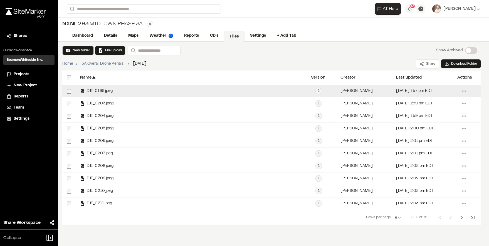
click at [93, 97] on div "DJI_0199.jpeg" at bounding box center [191, 91] width 231 height 12
click at [93, 93] on div "DJI_0199.jpeg" at bounding box center [96, 91] width 33 height 4
click at [92, 90] on span "DJI_0199.jpeg" at bounding box center [99, 92] width 28 height 4
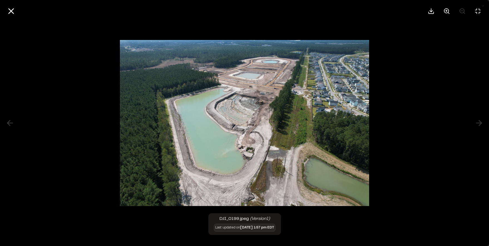
click at [313, 149] on img at bounding box center [244, 122] width 249 height 177
click at [448, 12] on icon at bounding box center [446, 11] width 7 height 7
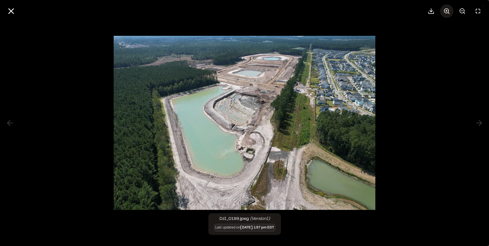
click at [448, 12] on icon at bounding box center [446, 11] width 7 height 7
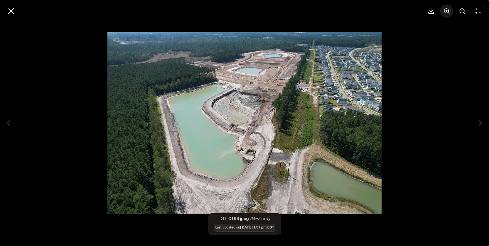
click at [448, 12] on icon at bounding box center [446, 11] width 7 height 7
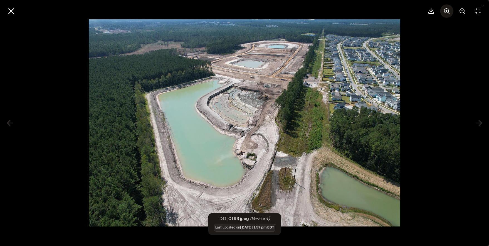
click at [448, 12] on icon at bounding box center [446, 11] width 7 height 7
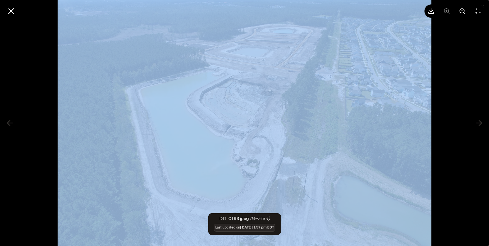
click at [447, 12] on div at bounding box center [455, 10] width 60 height 13
click at [445, 79] on div at bounding box center [244, 123] width 489 height 246
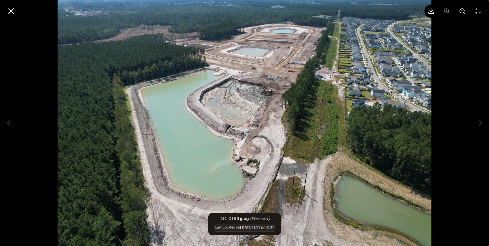
click at [447, 8] on div at bounding box center [455, 10] width 60 height 13
